Goal: Task Accomplishment & Management: Use online tool/utility

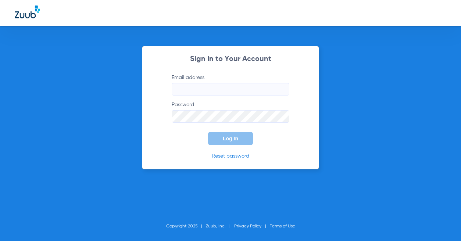
type input "[EMAIL_ADDRESS][DOMAIN_NAME]"
click at [234, 137] on span "Log In" at bounding box center [230, 139] width 15 height 6
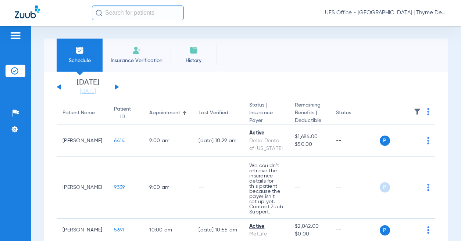
click at [143, 13] on input "text" at bounding box center [138, 13] width 92 height 15
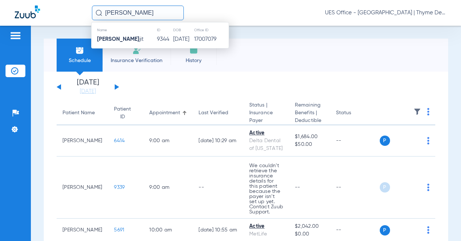
type input "[PERSON_NAME]"
click at [157, 38] on td "9344" at bounding box center [165, 39] width 16 height 10
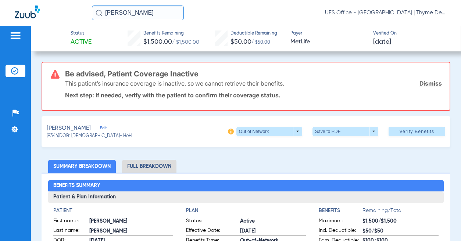
click at [100, 128] on span "Edit" at bounding box center [103, 129] width 7 height 7
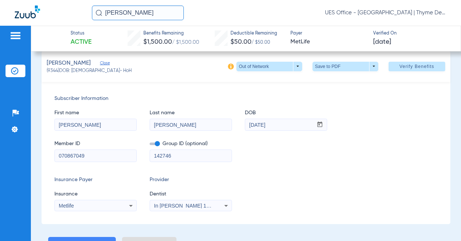
scroll to position [74, 0]
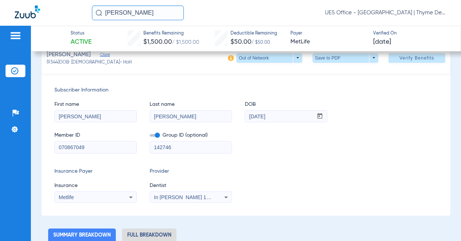
click at [184, 196] on span "In [PERSON_NAME] 1205114618" at bounding box center [193, 198] width 78 height 6
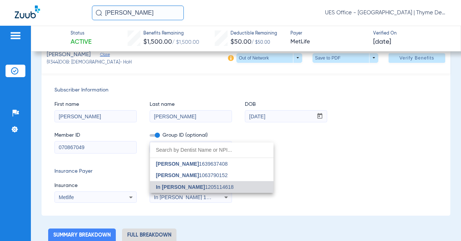
click at [184, 194] on div at bounding box center [230, 120] width 461 height 241
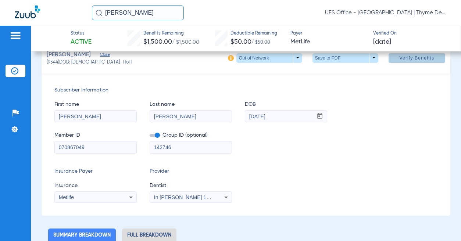
click at [399, 55] on span "Verify Benefits" at bounding box center [416, 58] width 35 height 6
